Goal: Information Seeking & Learning: Learn about a topic

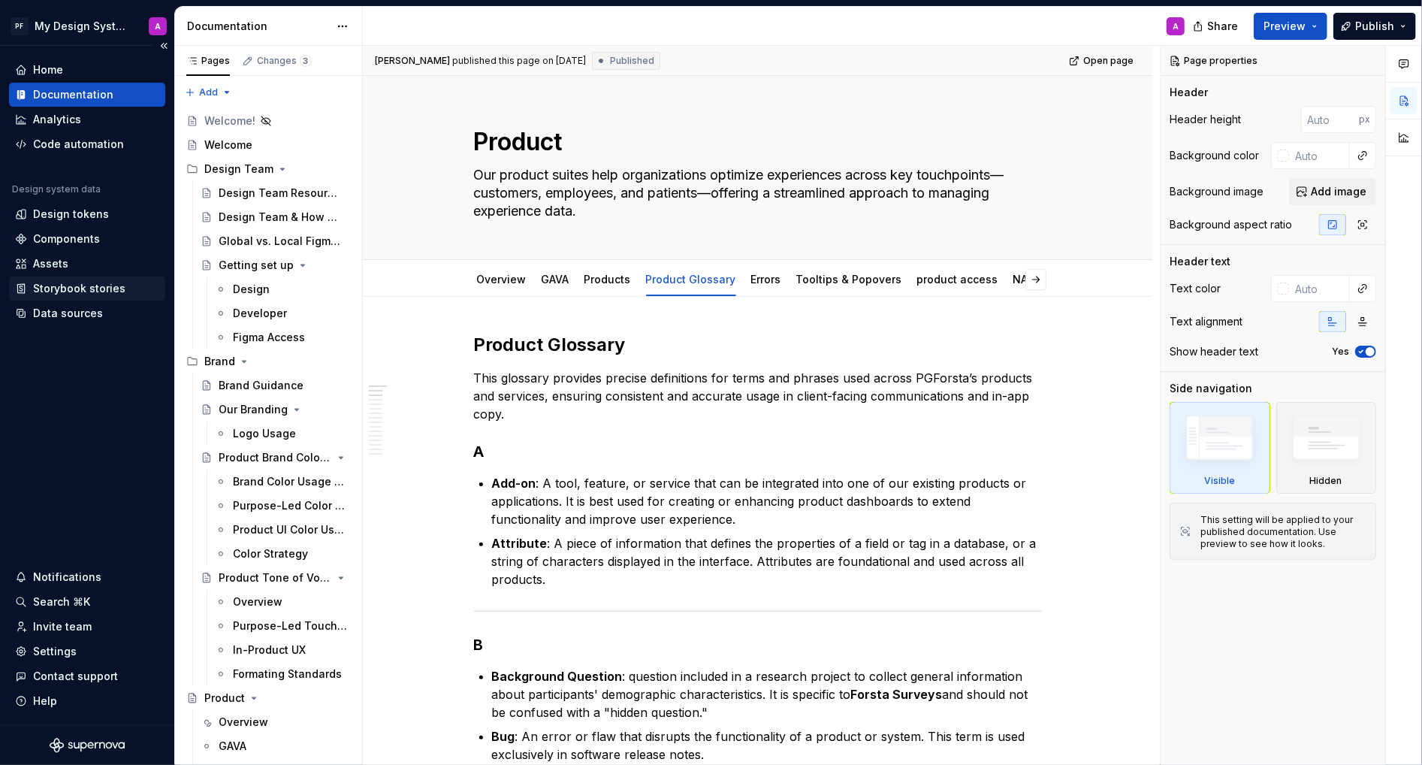
scroll to position [5, 0]
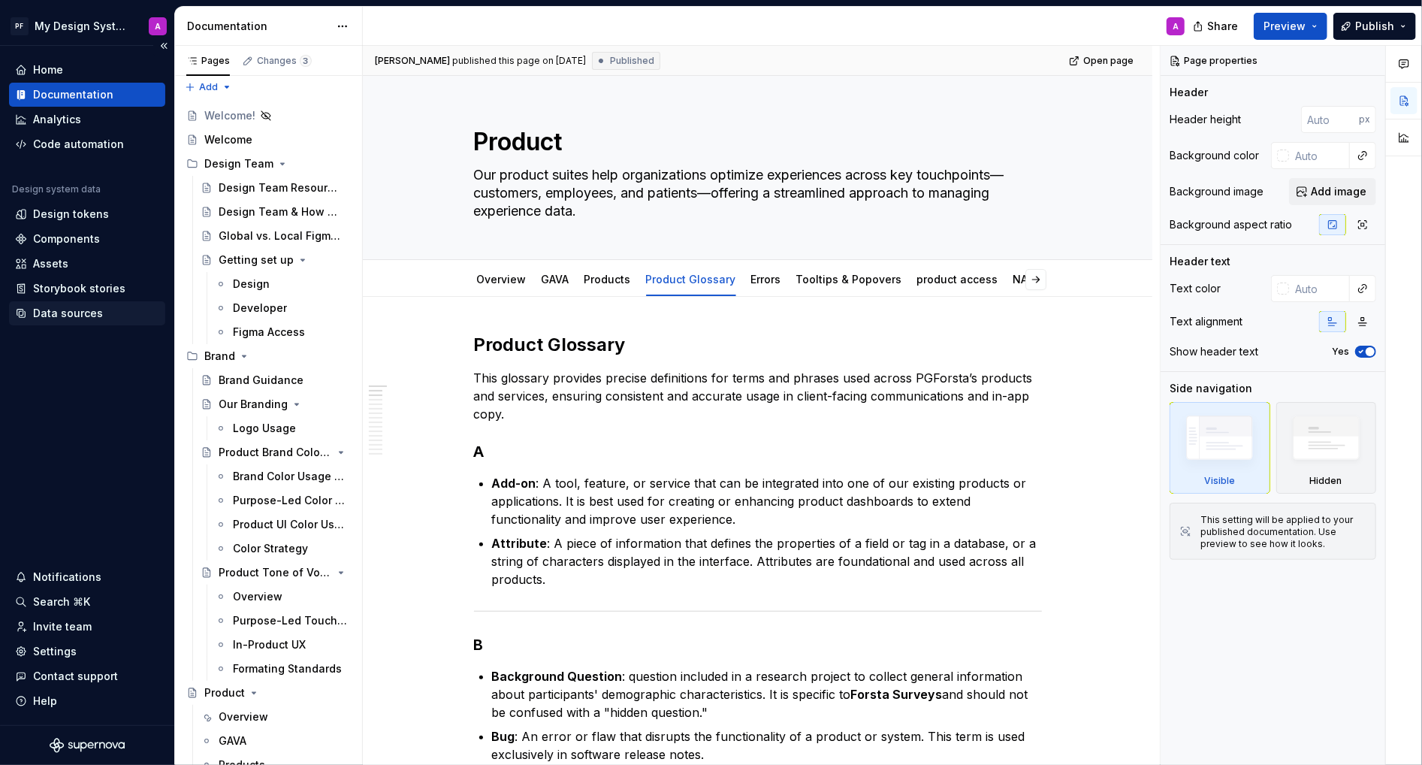
click at [47, 312] on div "Data sources" at bounding box center [68, 313] width 70 height 15
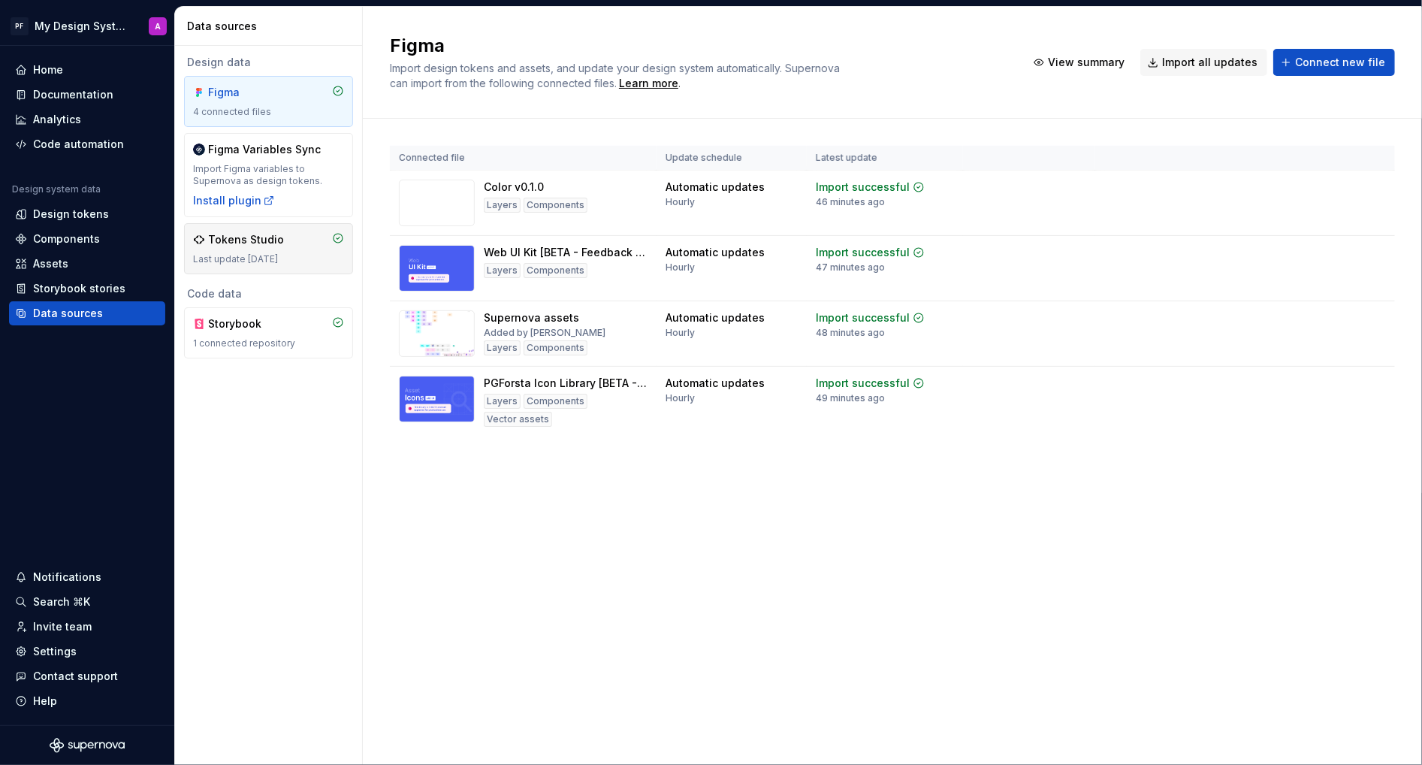
click at [225, 245] on div "Tokens Studio" at bounding box center [246, 239] width 76 height 15
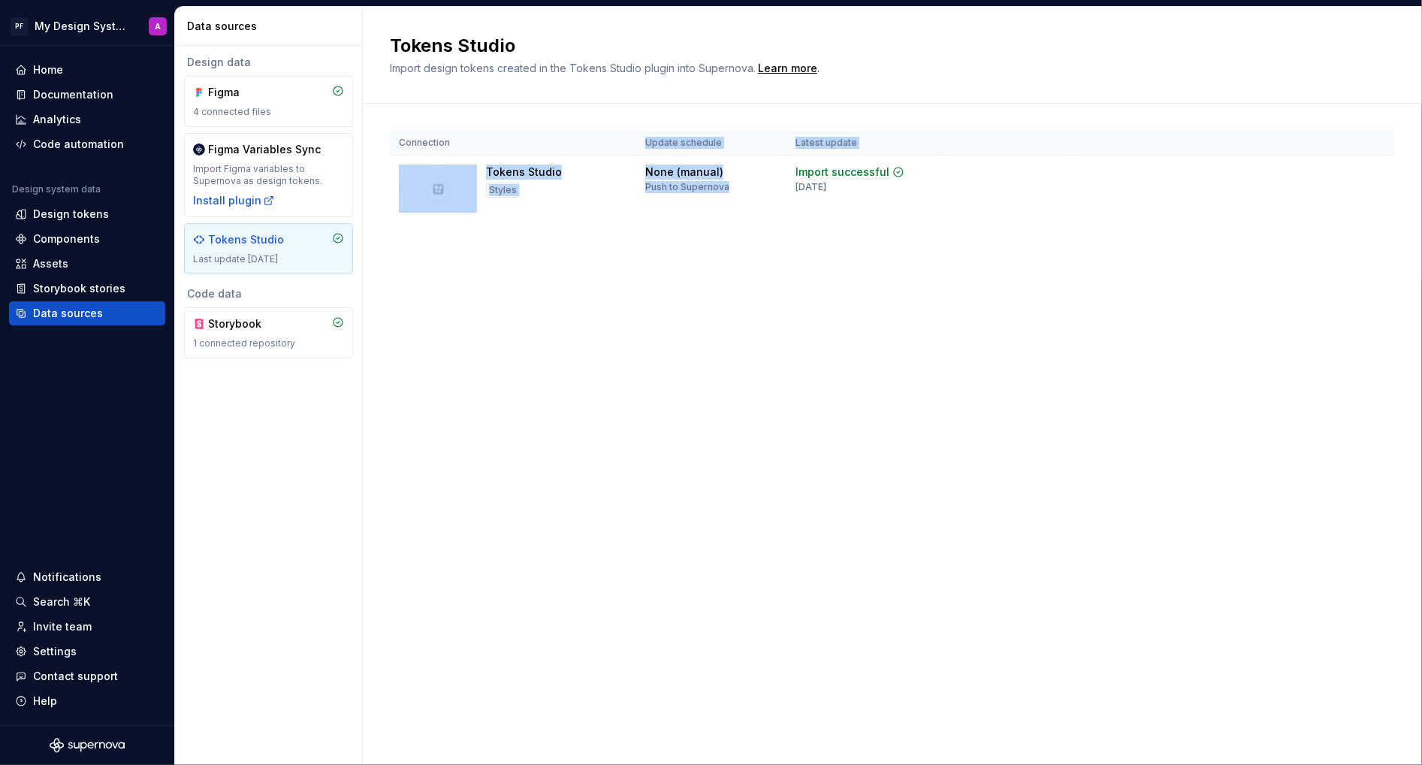
drag, startPoint x: 731, startPoint y: 189, endPoint x: 653, endPoint y: 134, distance: 94.8
click at [653, 134] on table "Connection Update schedule Latest update Tokens Studio Styles None (manual) Pus…" at bounding box center [892, 176] width 1005 height 91
click at [768, 418] on div "Tokens Studio Import design tokens created in the Tokens Studio plugin into Sup…" at bounding box center [892, 386] width 1059 height 758
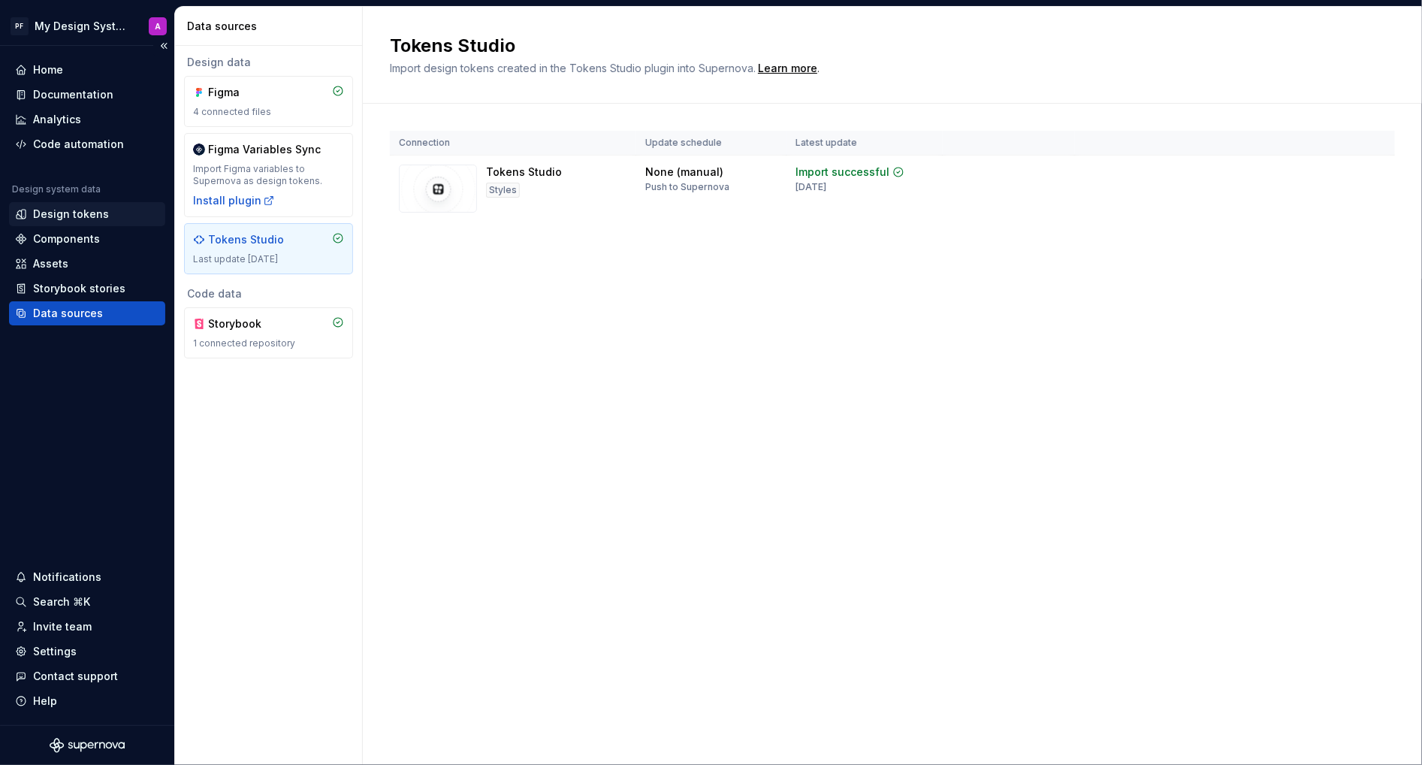
click at [74, 211] on div "Design tokens" at bounding box center [71, 214] width 76 height 15
